Goal: Transaction & Acquisition: Purchase product/service

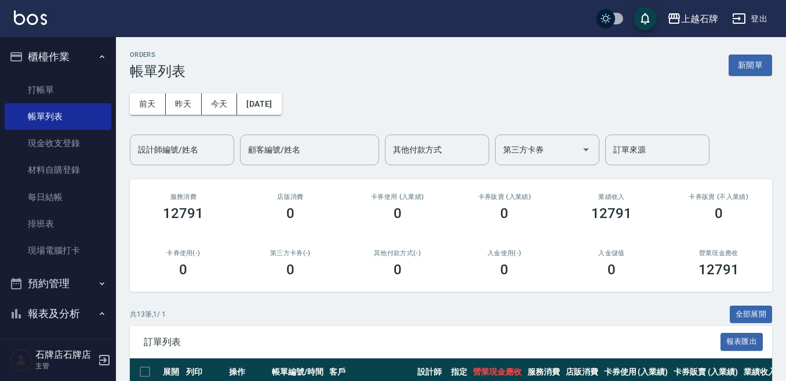
scroll to position [174, 0]
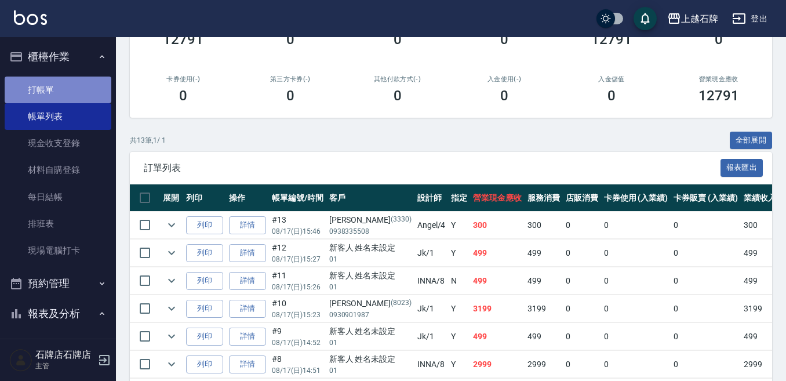
click at [76, 90] on link "打帳單" at bounding box center [58, 89] width 107 height 27
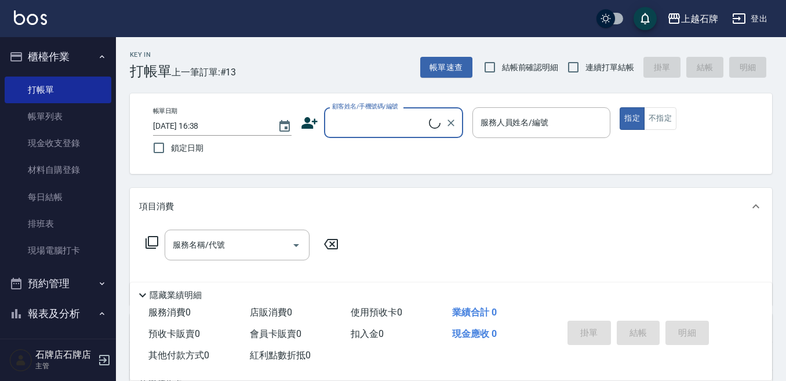
click at [385, 129] on input "顧客姓名/手機號碼/編號" at bounding box center [379, 122] width 100 height 20
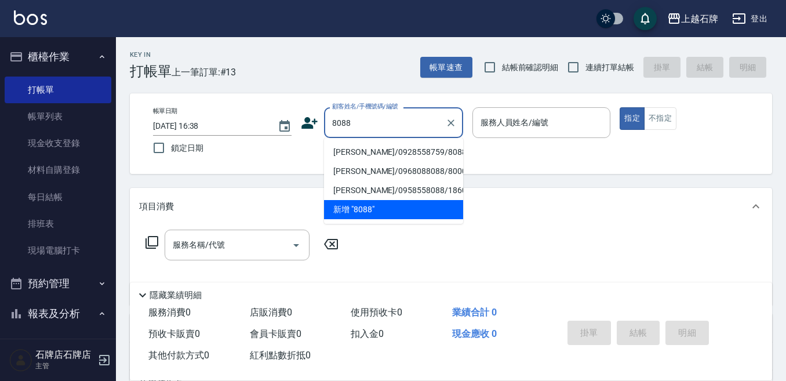
click at [429, 148] on li "[PERSON_NAME]/0928558759/8088" at bounding box center [393, 152] width 139 height 19
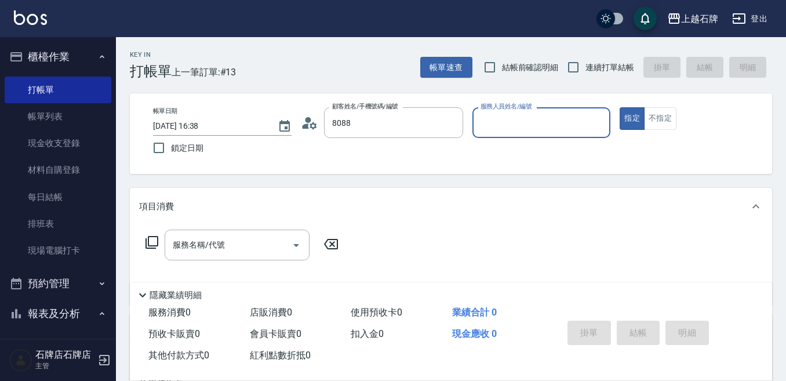
type input "[PERSON_NAME]/0928558759/8088"
type input "Jk-1"
click at [230, 245] on input "服務名稱/代號" at bounding box center [228, 245] width 117 height 20
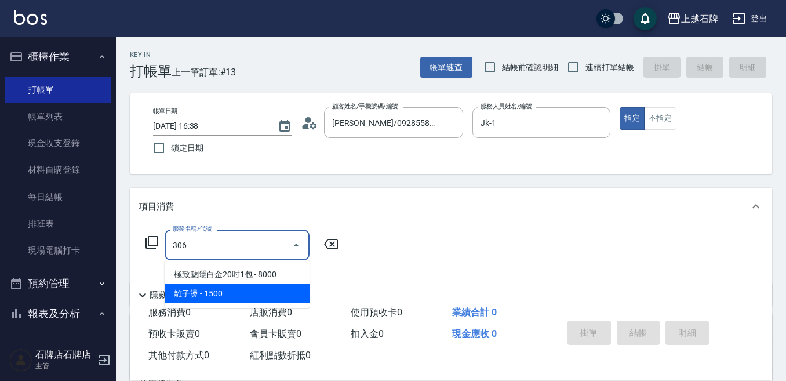
click at [218, 287] on span "離子燙 - 1500" at bounding box center [237, 293] width 145 height 19
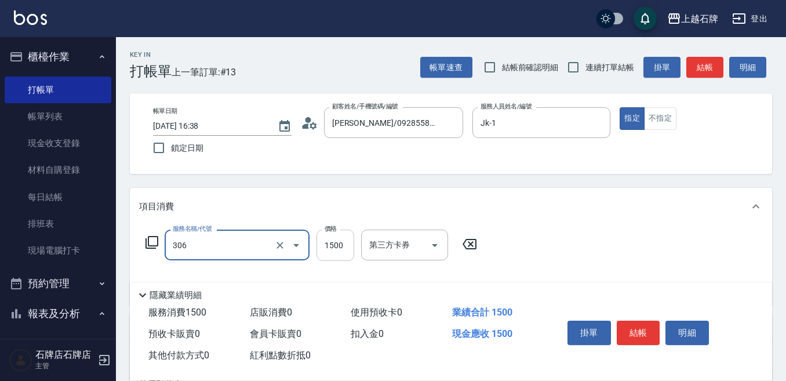
type input "306"
click at [339, 236] on input "1500" at bounding box center [335, 244] width 38 height 31
type input "2"
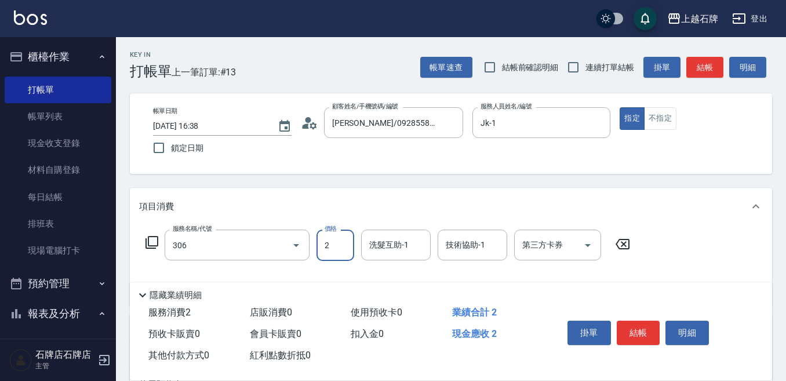
type input "離子燙(306)"
type input "2200"
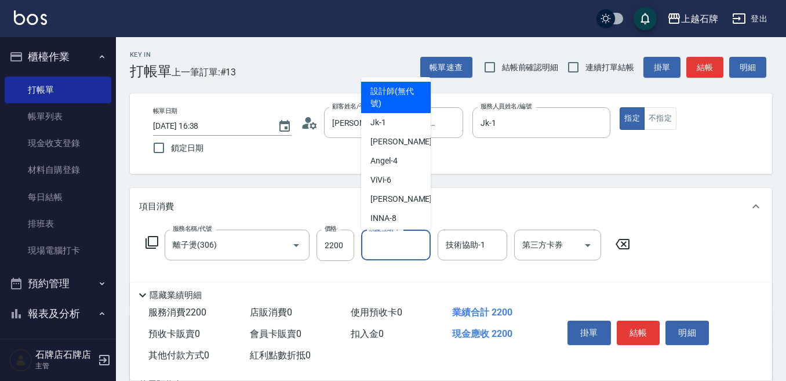
click at [392, 244] on div "洗髮互助-1 洗髮互助-1" at bounding box center [396, 244] width 70 height 31
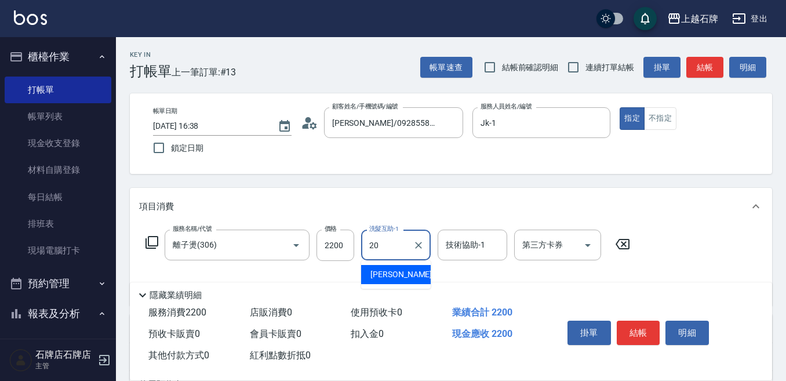
click at [398, 267] on div "[PERSON_NAME] -20" at bounding box center [396, 274] width 70 height 19
type input "[PERSON_NAME]-20"
click at [637, 328] on button "結帳" at bounding box center [637, 332] width 43 height 24
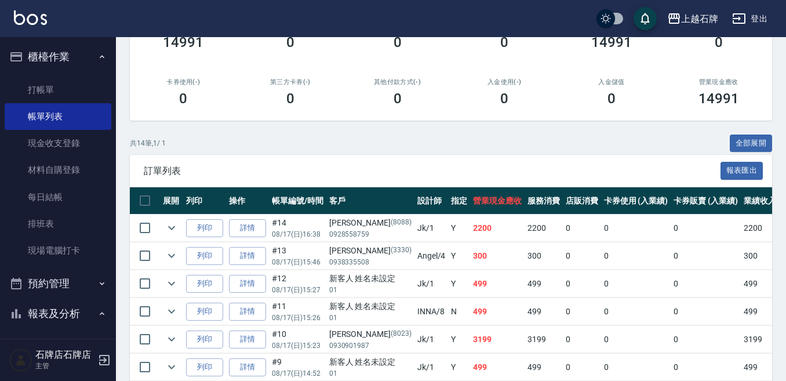
scroll to position [174, 0]
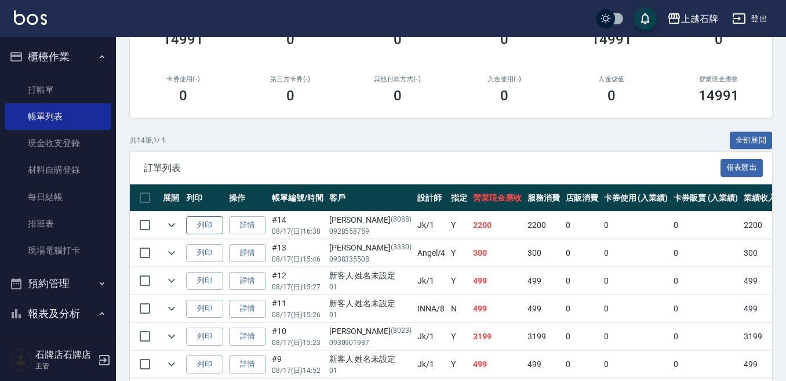
click at [221, 224] on button "列印" at bounding box center [204, 225] width 37 height 18
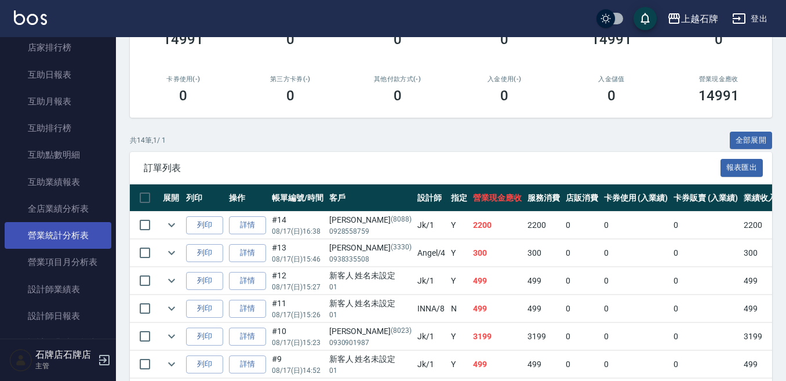
scroll to position [463, 0]
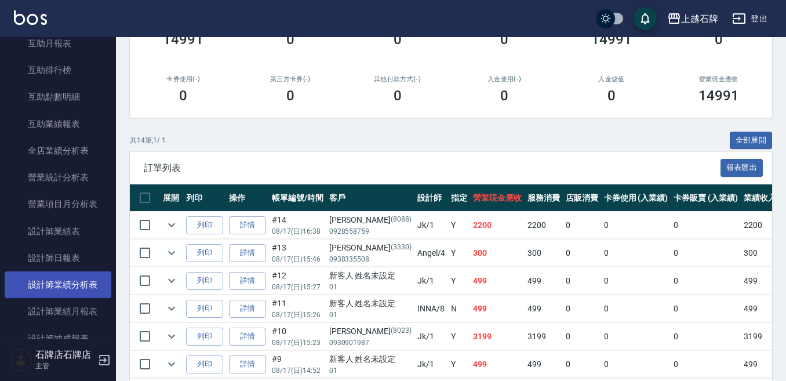
click at [42, 266] on link "設計師日報表" at bounding box center [58, 257] width 107 height 27
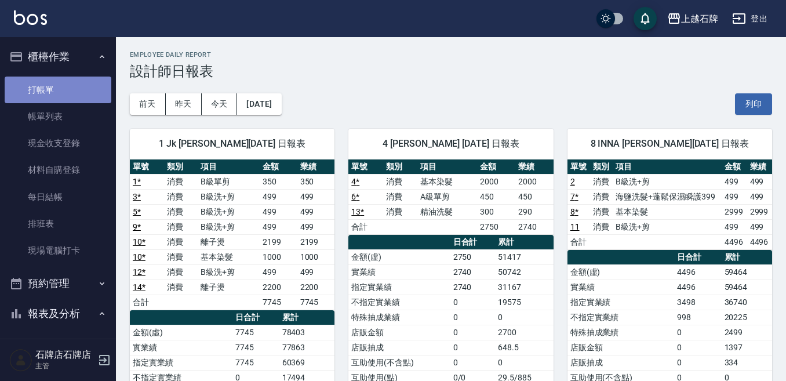
click at [92, 88] on link "打帳單" at bounding box center [58, 89] width 107 height 27
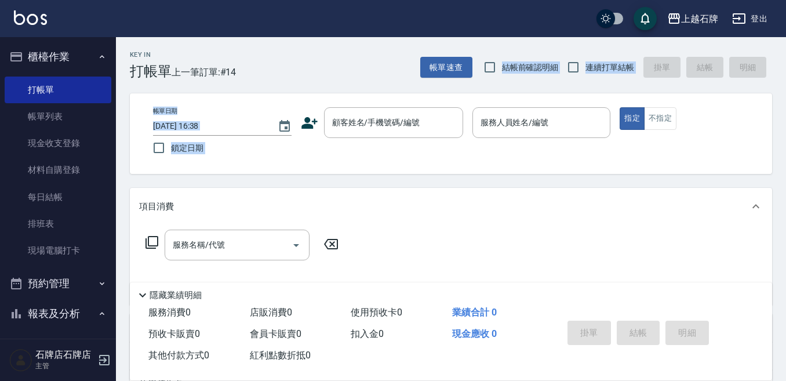
click at [389, 81] on div "Key In 打帳單 上一筆訂單:#14 帳單速查 結帳前確認明細 連續打單結帳 掛單 結帳 明細 帳單日期 [DATE] 16:38 鎖定日期 顧客姓名/手…" at bounding box center [451, 300] width 670 height 527
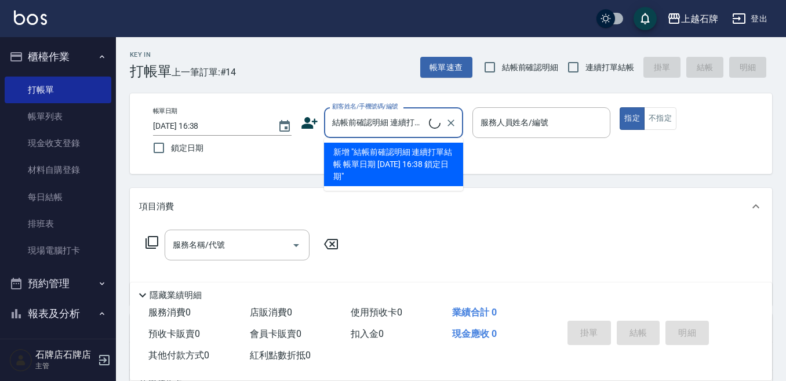
type input "結帳前確認明細 連續打單結帳 帳單日期 [DATE] 16:38 鎖定日期"
click at [374, 82] on div "Key In 打帳單 上一筆訂單:#14 帳單速查 結帳前確認明細 連續打單結帳 掛單 結帳 明細 帳單日期 [DATE] 16:38 鎖定日期 顧客姓名/手…" at bounding box center [451, 300] width 670 height 527
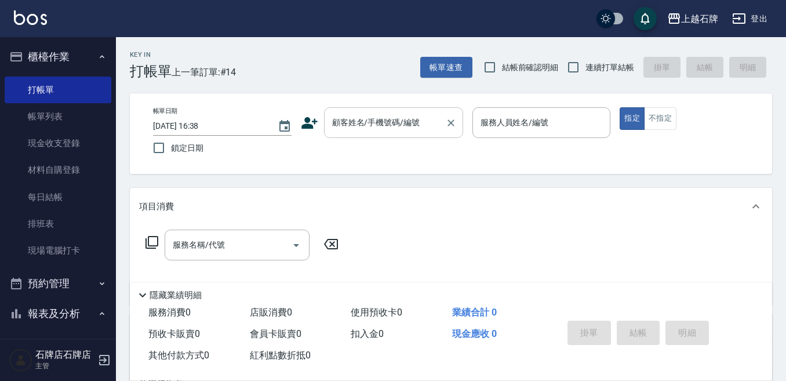
click at [397, 136] on div "顧客姓名/手機號碼/編號" at bounding box center [393, 122] width 139 height 31
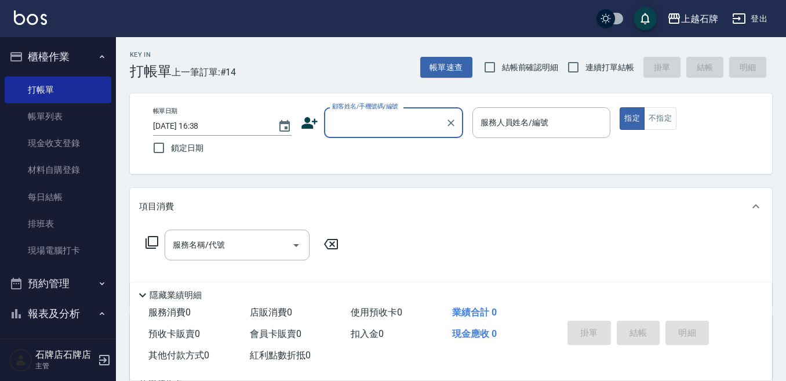
click at [399, 129] on input "顧客姓名/手機號碼/編號" at bounding box center [384, 122] width 111 height 20
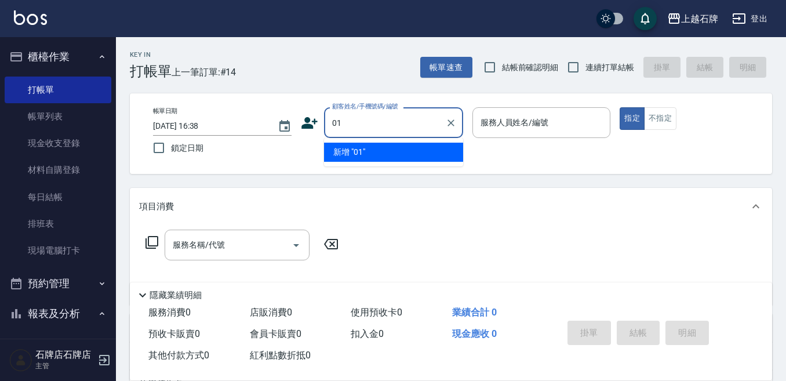
click at [417, 150] on li "新增 "01"" at bounding box center [393, 152] width 139 height 19
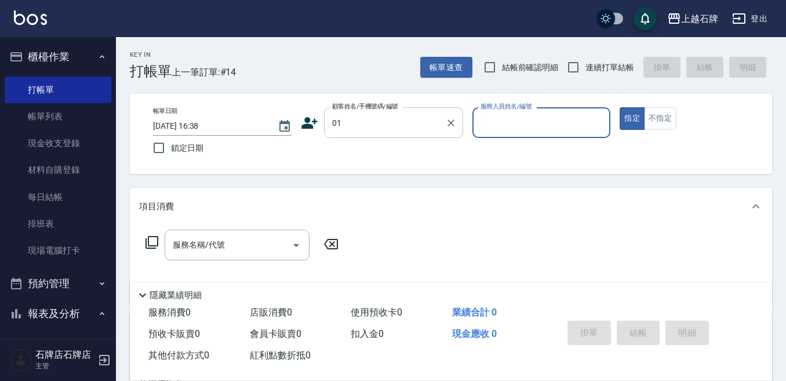
click at [402, 123] on input "01" at bounding box center [384, 122] width 111 height 20
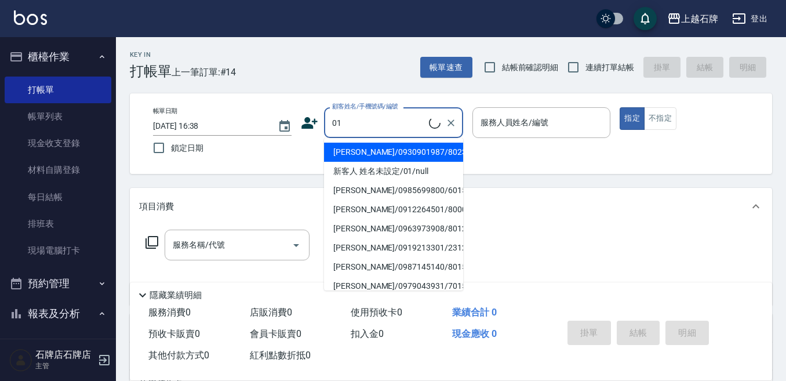
click at [404, 123] on input "01" at bounding box center [379, 122] width 100 height 20
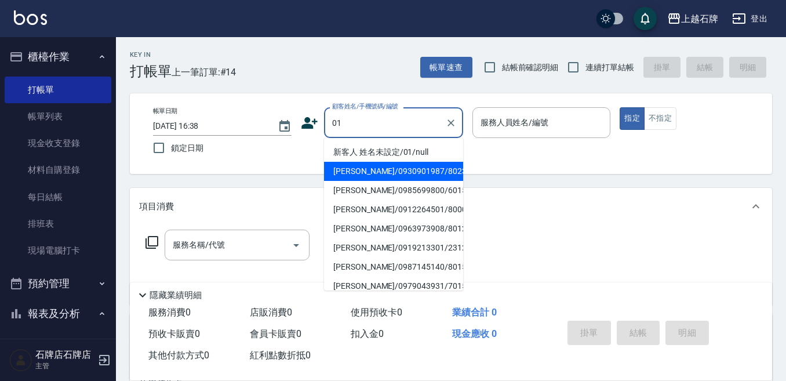
drag, startPoint x: 419, startPoint y: 153, endPoint x: 475, endPoint y: 151, distance: 56.2
click at [419, 155] on li "新客人 姓名未設定/01/null" at bounding box center [393, 152] width 139 height 19
type input "新客人 姓名未設定/01/null"
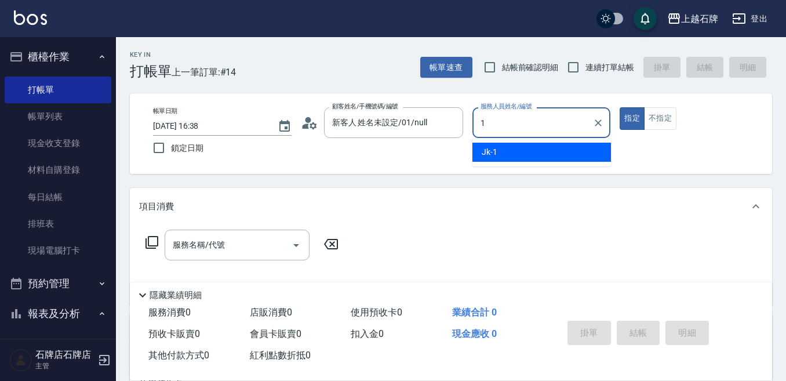
drag, startPoint x: 478, startPoint y: 149, endPoint x: 494, endPoint y: 154, distance: 16.2
click at [479, 149] on div "Jk -1" at bounding box center [541, 152] width 138 height 19
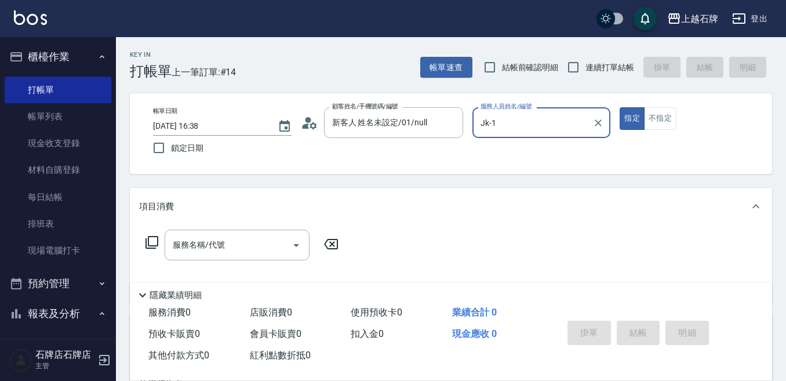
type input "Jk-1"
click at [660, 133] on div "帳單日期 [DATE] 16:38 鎖定日期 顧客姓名/手機號碼/編號 新客人 姓名未設定/01/null 顧客姓名/手機號碼/編號 服務人員姓名/編號 Jk…" at bounding box center [451, 133] width 614 height 53
click at [664, 119] on button "不指定" at bounding box center [660, 118] width 32 height 23
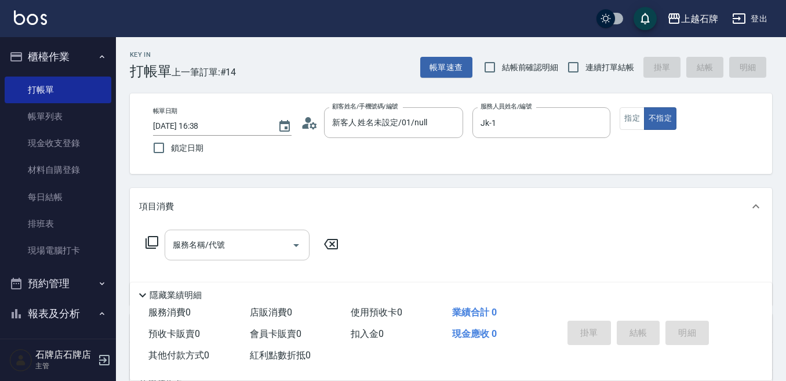
click at [260, 242] on input "服務名稱/代號" at bounding box center [228, 245] width 117 height 20
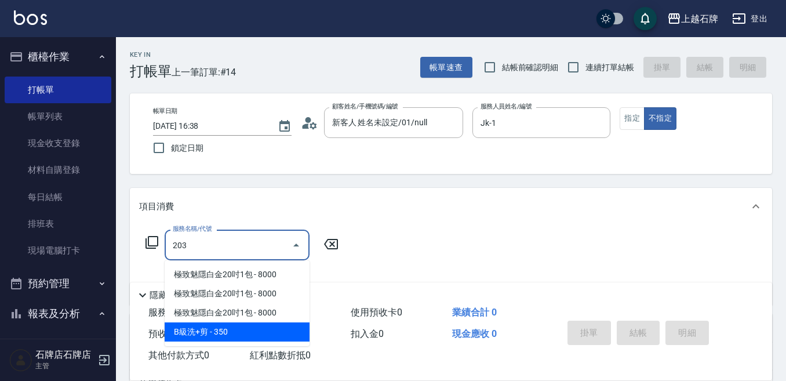
click at [257, 326] on span "B級洗+剪 - 350" at bounding box center [237, 331] width 145 height 19
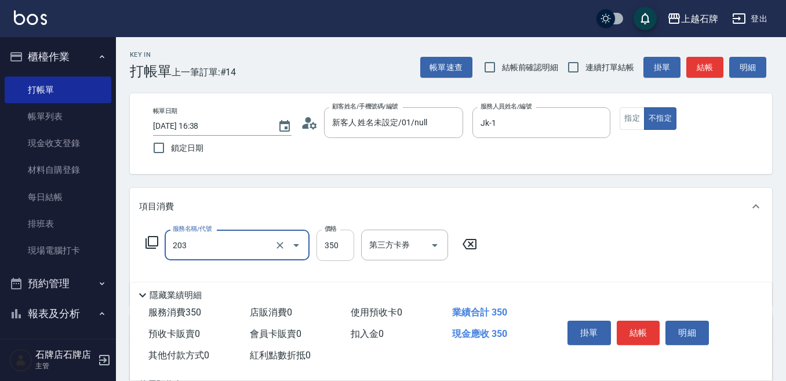
click at [330, 235] on input "350" at bounding box center [335, 244] width 38 height 31
type input "B級洗+剪(203)"
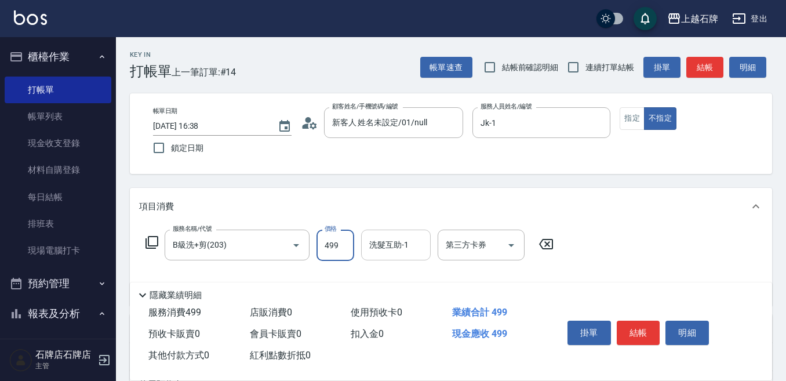
type input "499"
click at [400, 249] on div "洗髮互助-1 洗髮互助-1" at bounding box center [396, 244] width 70 height 31
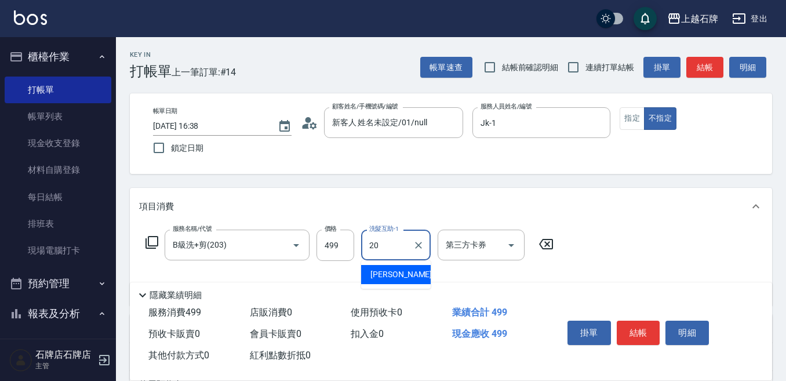
click at [418, 281] on div "[PERSON_NAME] -20" at bounding box center [396, 274] width 70 height 19
type input "[PERSON_NAME]-20"
click at [636, 320] on button "結帳" at bounding box center [637, 332] width 43 height 24
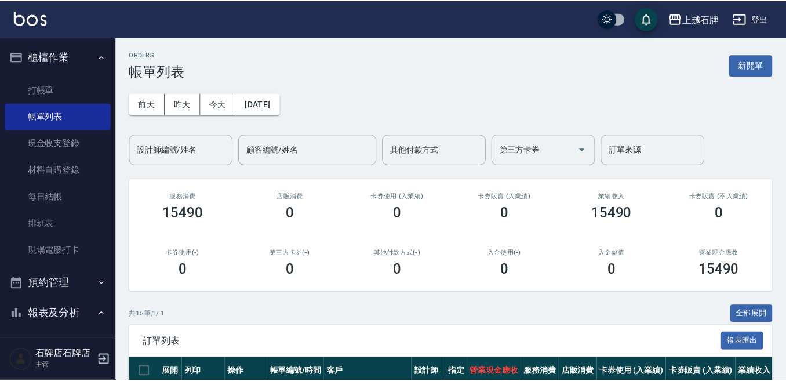
scroll to position [174, 0]
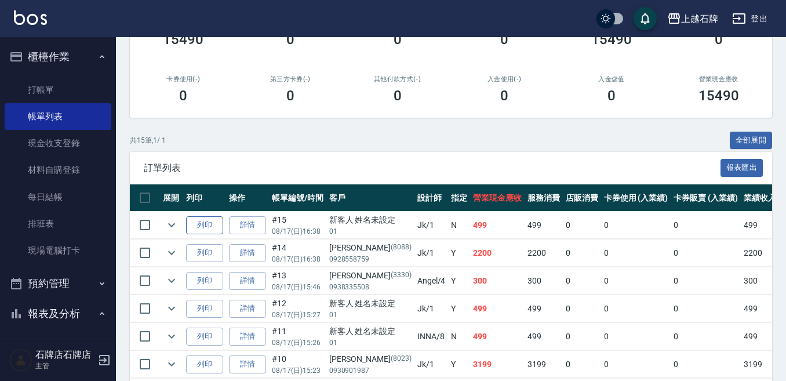
click at [207, 231] on button "列印" at bounding box center [204, 225] width 37 height 18
